Goal: Download file/media

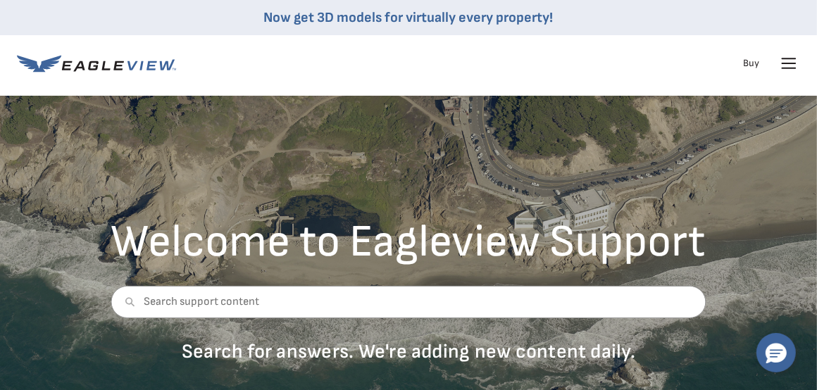
click at [0, 0] on div "Login" at bounding box center [0, 0] width 0 height 0
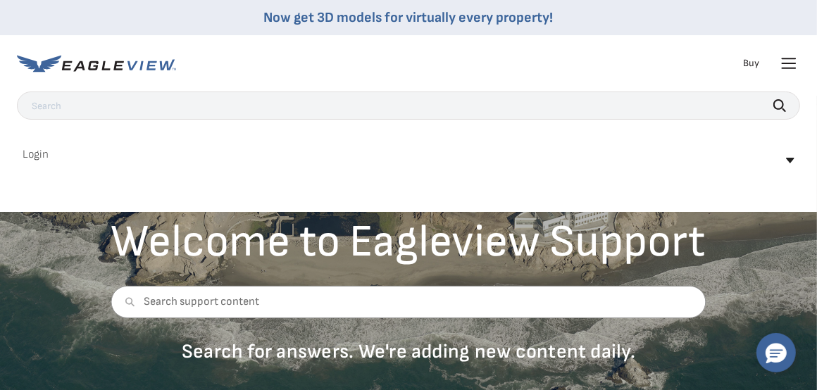
click at [0, 0] on div "Eagleview One™ * NEW * Eagleview Cloud ConnectExplorer MyEagleview" at bounding box center [0, 0] width 0 height 0
click at [0, 0] on link "MyEagleview" at bounding box center [0, 0] width 0 height 0
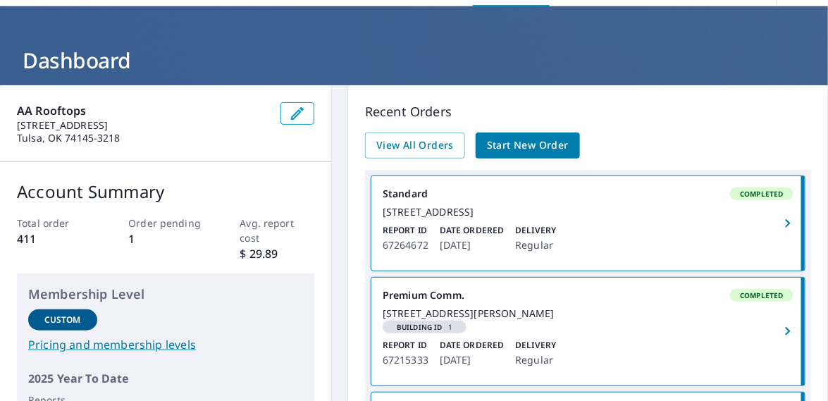
scroll to position [70, 0]
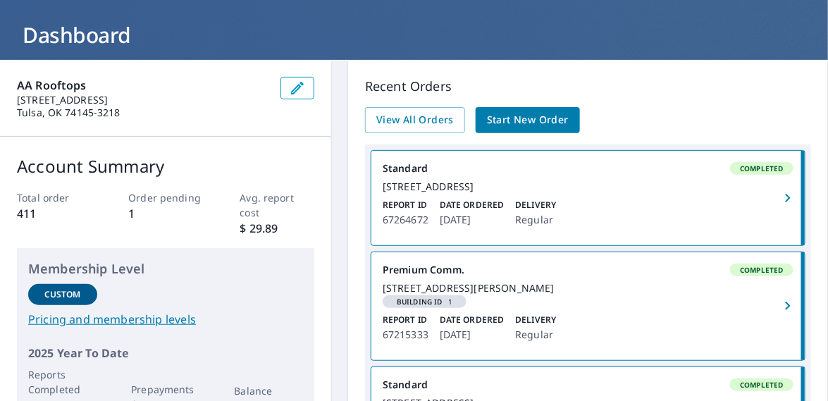
click at [491, 294] on div "6767 S Mingo Rd Tulsa, OK 74133" at bounding box center [587, 288] width 411 height 13
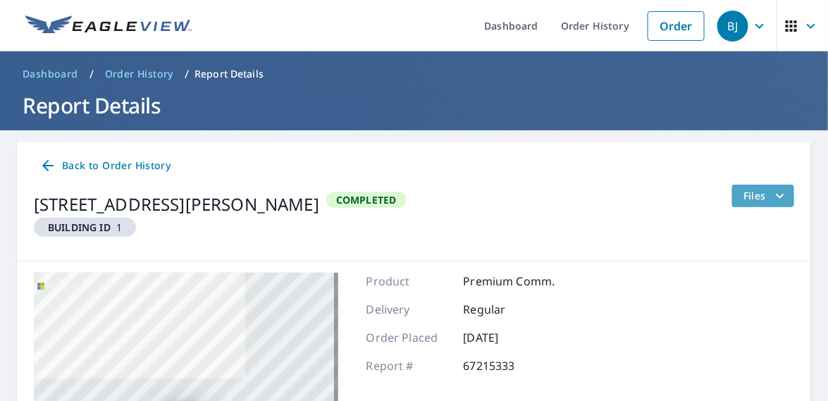
click at [759, 192] on span "Files" at bounding box center [765, 195] width 45 height 17
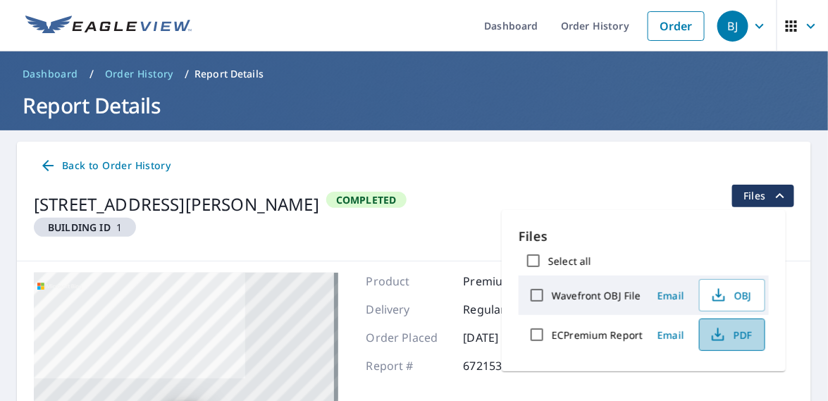
click at [726, 333] on span "PDF" at bounding box center [730, 334] width 45 height 17
